Goal: Task Accomplishment & Management: Use online tool/utility

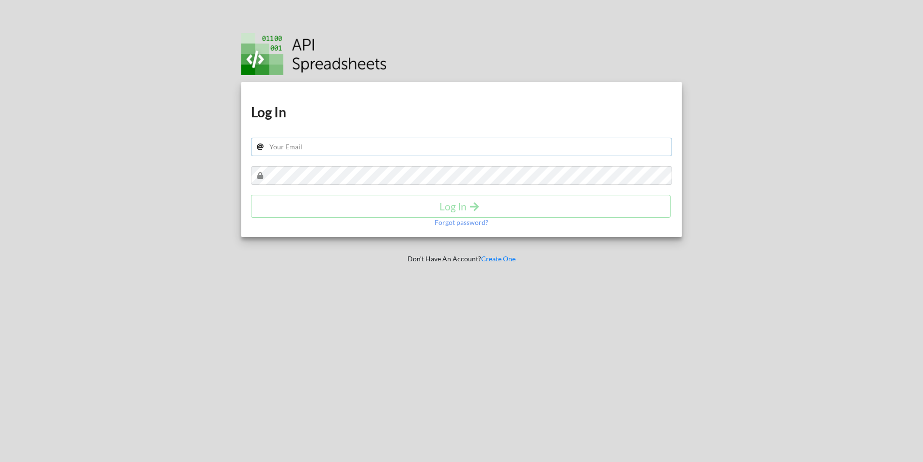
click at [478, 143] on input "text" at bounding box center [461, 147] width 421 height 18
paste input "[EMAIL_ADDRESS][DOMAIN_NAME]"
type input "[EMAIL_ADDRESS][DOMAIN_NAME]"
click at [401, 209] on h4 "Log In" at bounding box center [460, 206] width 399 height 12
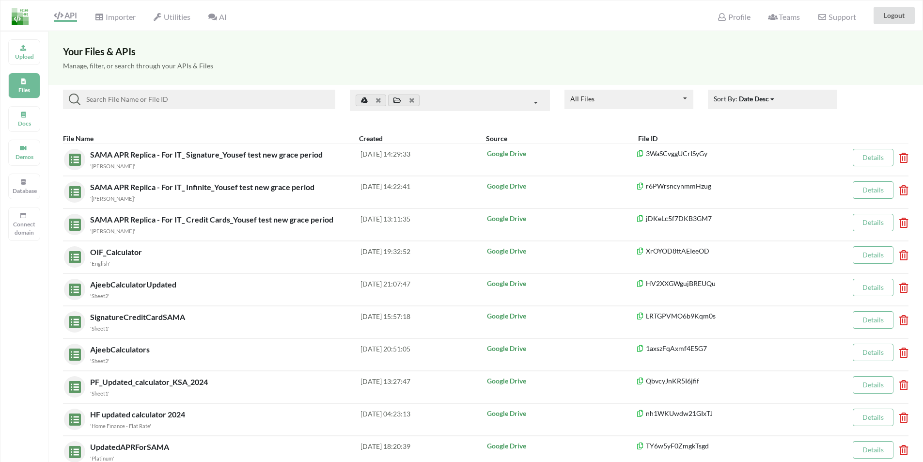
click at [177, 100] on input at bounding box center [205, 99] width 251 height 12
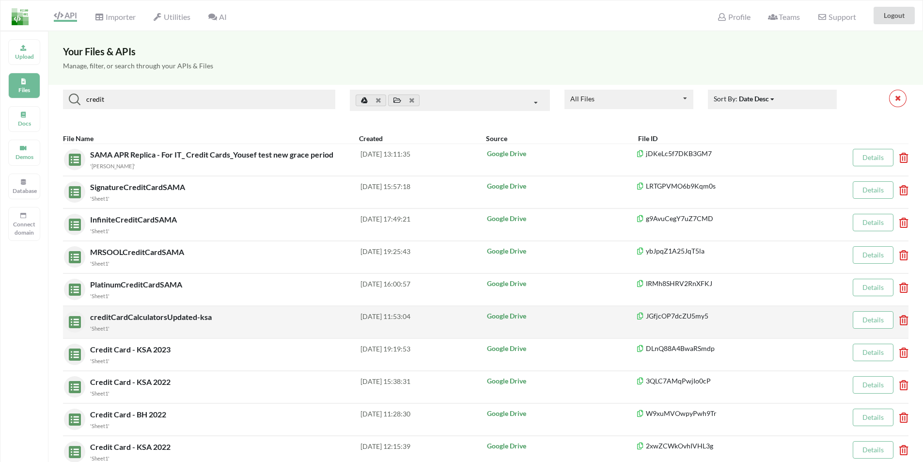
type input "credit"
click at [179, 317] on span "creditCardCalculatorsUpdated-ksa" at bounding box center [152, 316] width 124 height 9
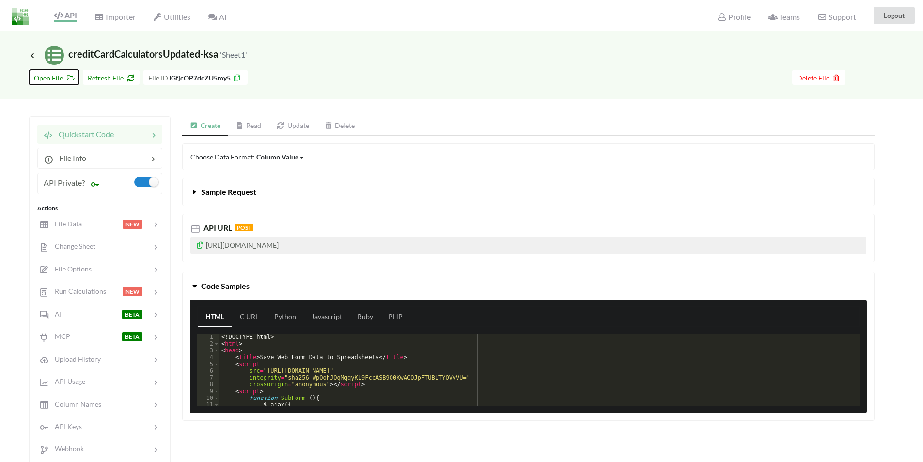
click at [54, 80] on span "Open File" at bounding box center [54, 78] width 40 height 8
